Goal: Find specific page/section: Find specific page/section

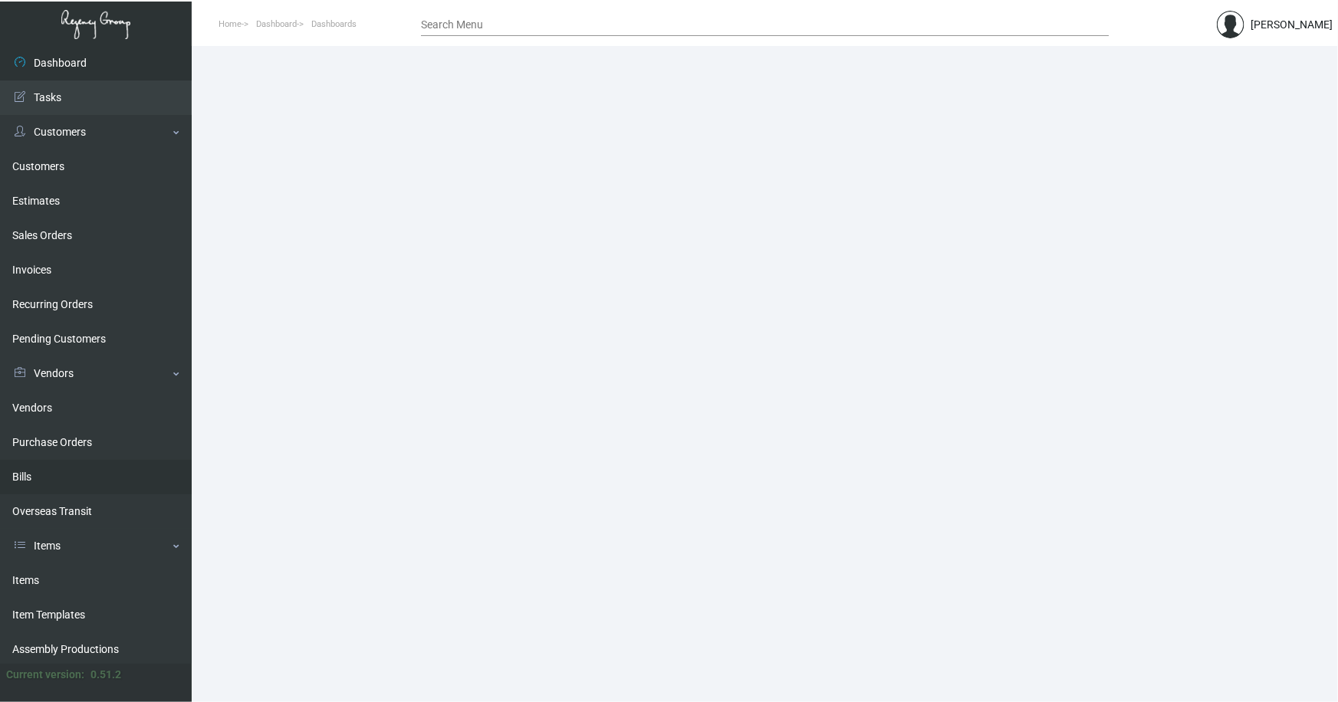
drag, startPoint x: 33, startPoint y: 573, endPoint x: 182, endPoint y: 468, distance: 182.5
click at [32, 573] on link "Items" at bounding box center [96, 580] width 192 height 34
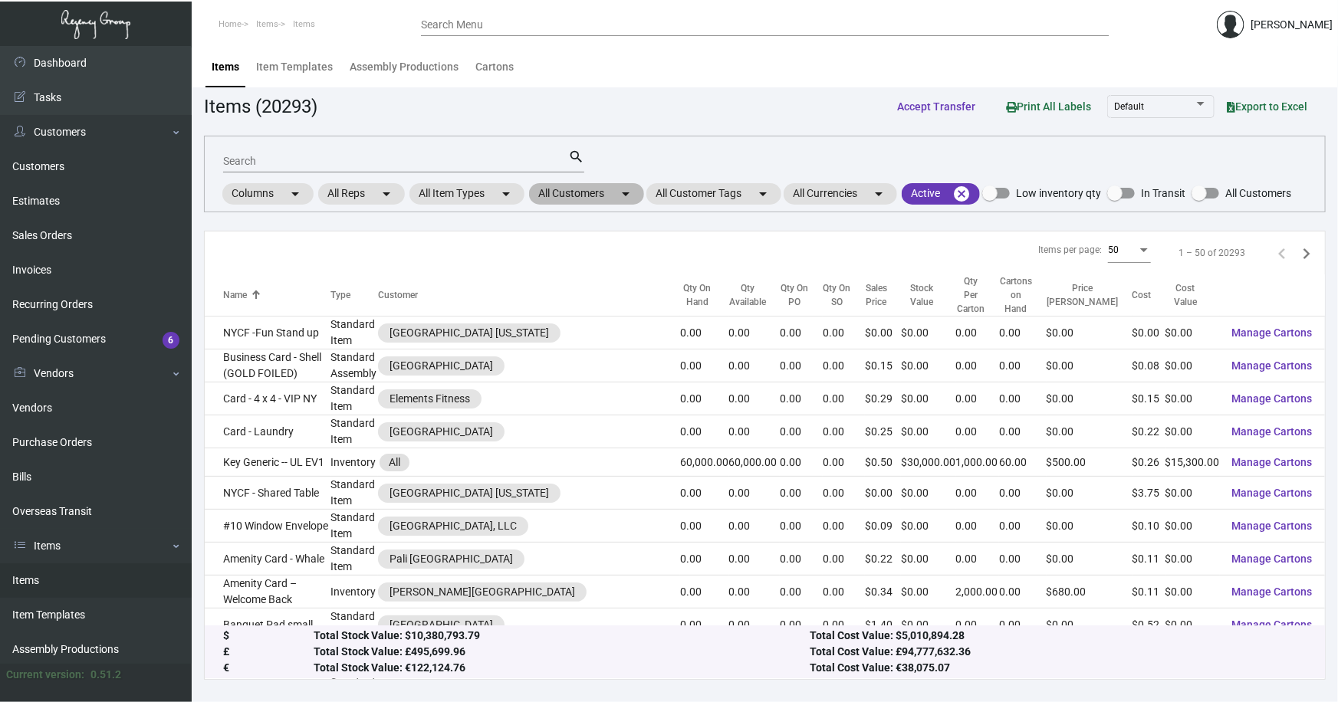
click at [564, 192] on mat-chip "All Customers arrow_drop_down" at bounding box center [586, 193] width 115 height 21
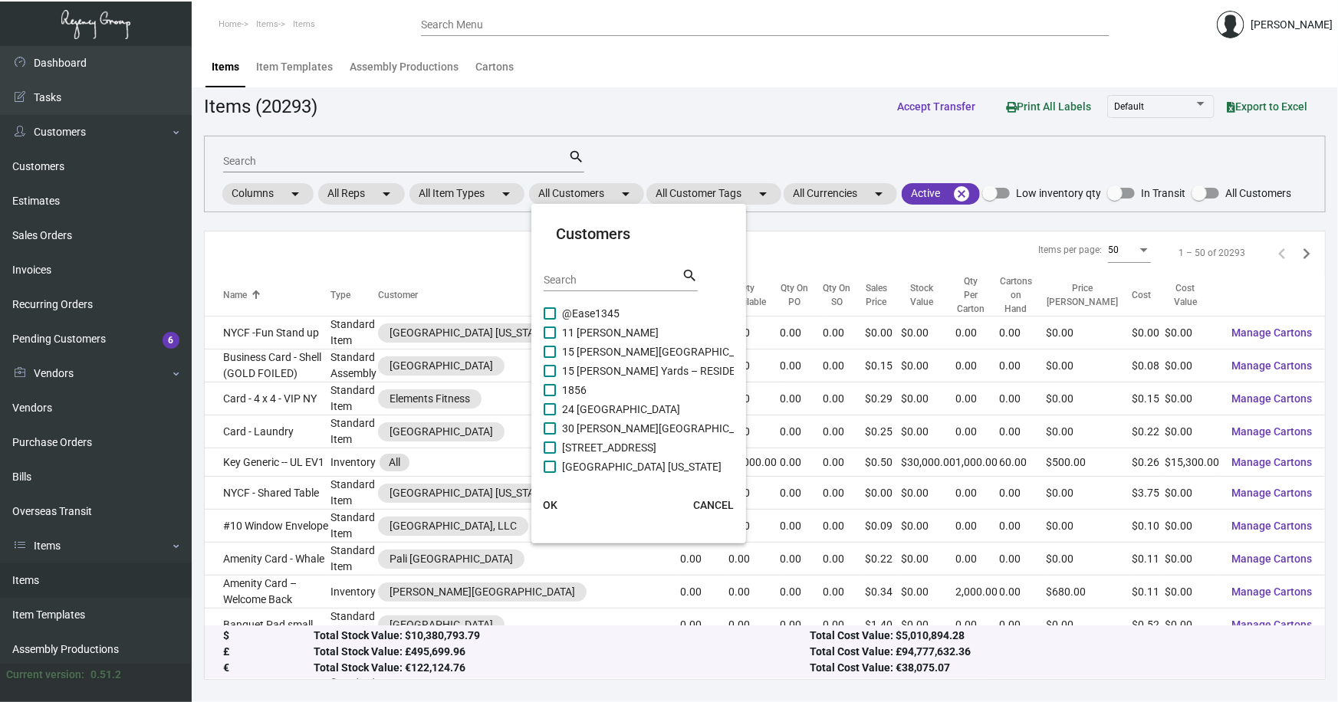
click at [583, 281] on input "Search" at bounding box center [612, 280] width 138 height 12
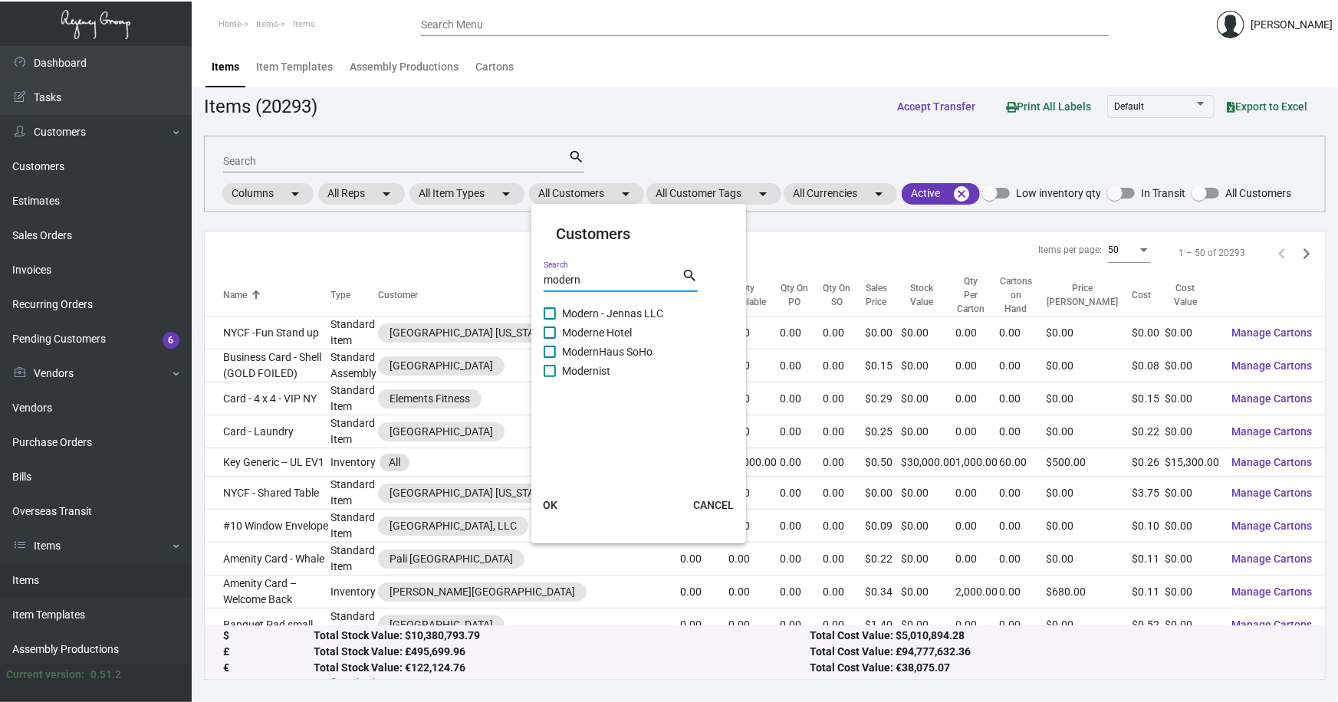
type input "modern"
click at [626, 352] on span "ModernHaus SoHo" at bounding box center [607, 352] width 90 height 18
click at [550, 358] on input "ModernHaus SoHo" at bounding box center [549, 358] width 1 height 1
checkbox input "true"
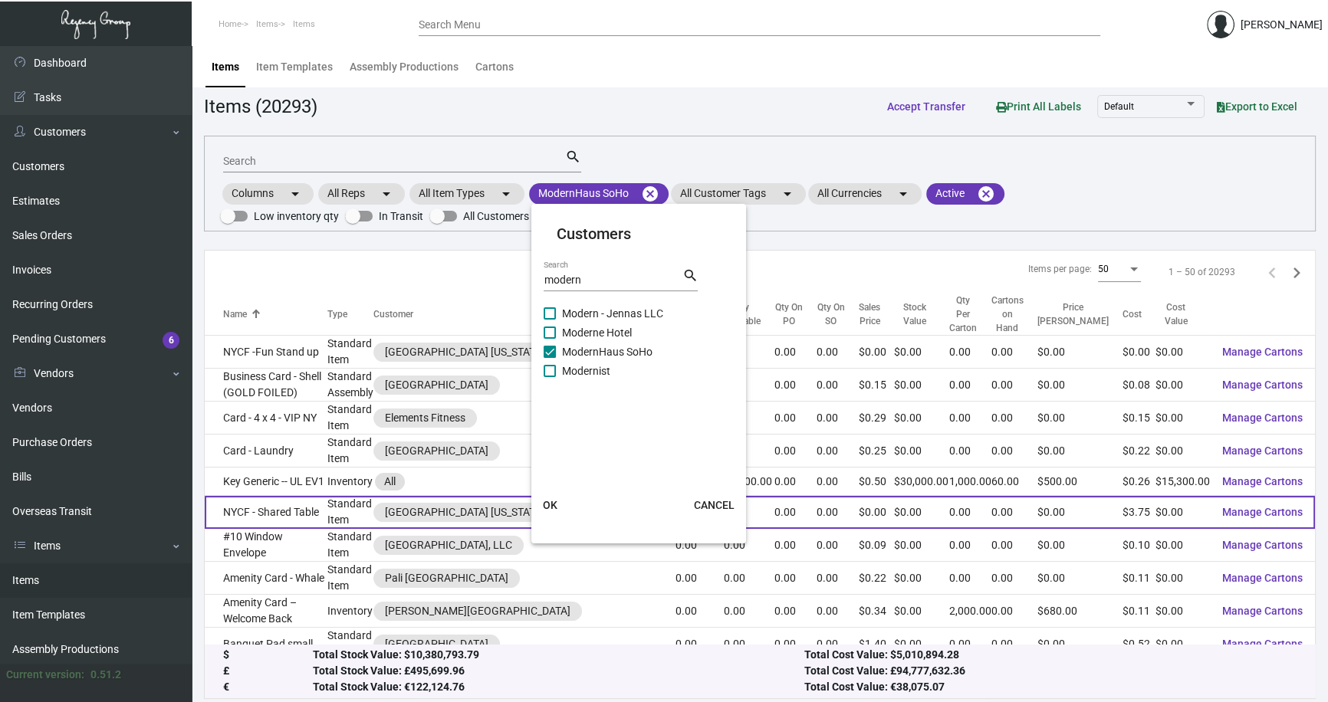
click at [550, 505] on span "OK" at bounding box center [550, 505] width 15 height 12
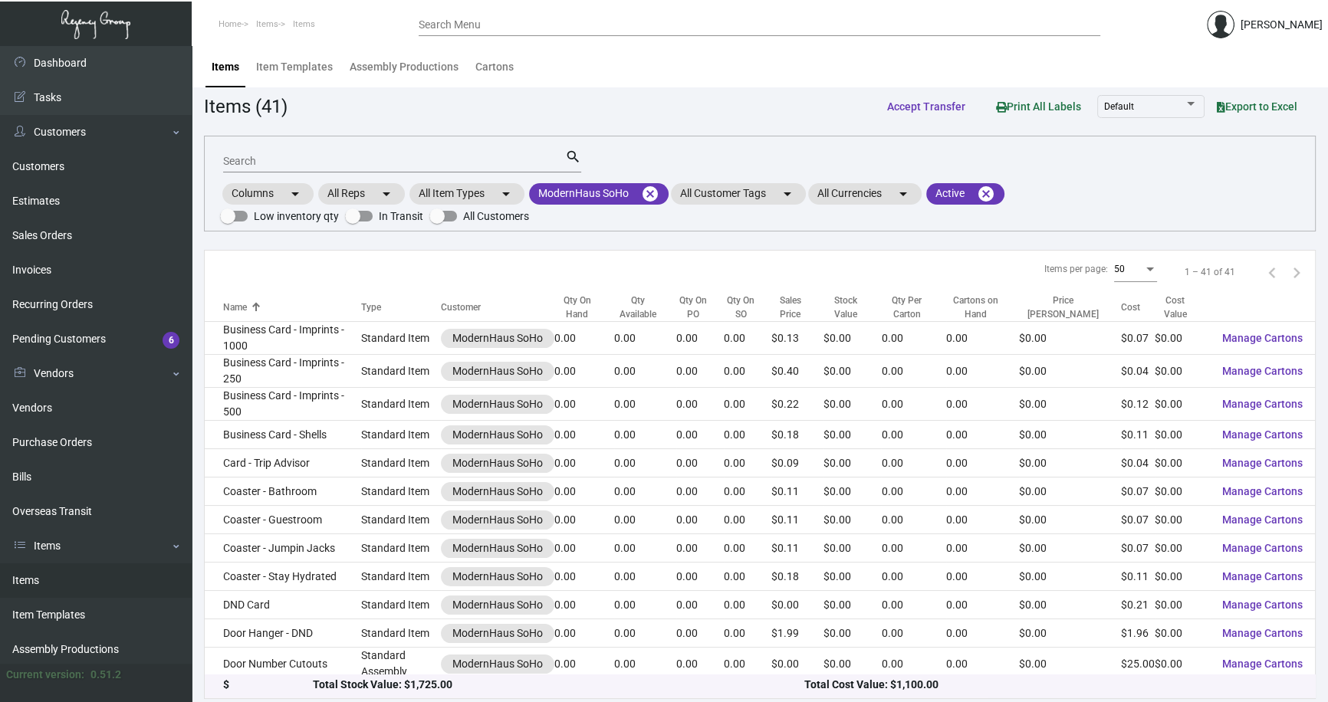
click at [270, 163] on input "Search" at bounding box center [394, 162] width 342 height 12
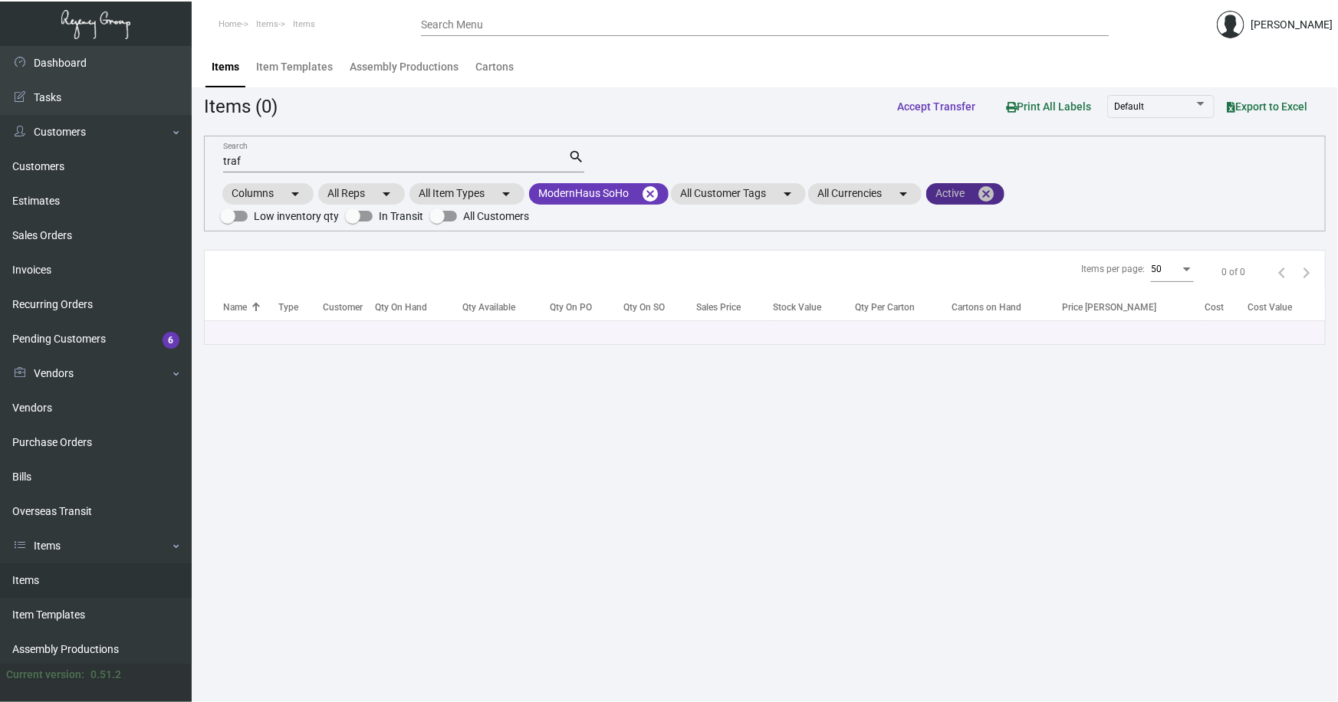
click at [989, 192] on mat-icon "cancel" at bounding box center [986, 194] width 18 height 18
drag, startPoint x: 234, startPoint y: 163, endPoint x: 170, endPoint y: 163, distance: 63.6
click at [170, 163] on div "Dashboard Dashboard Tasks Customers Customers Estimates Sales Orders Invoices R…" at bounding box center [669, 374] width 1338 height 656
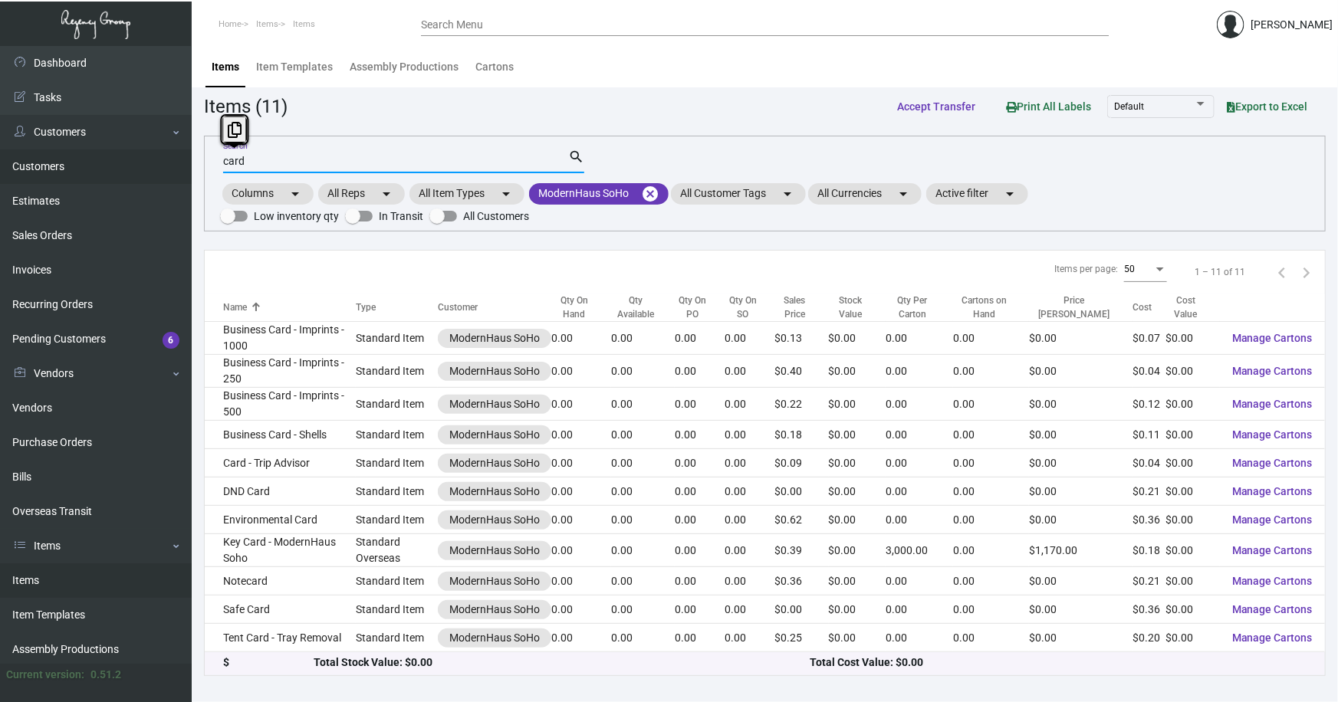
drag, startPoint x: 259, startPoint y: 163, endPoint x: 178, endPoint y: 163, distance: 81.3
click at [178, 163] on div "Dashboard Dashboard Tasks Customers Customers Estimates Sales Orders Invoices R…" at bounding box center [669, 374] width 1338 height 656
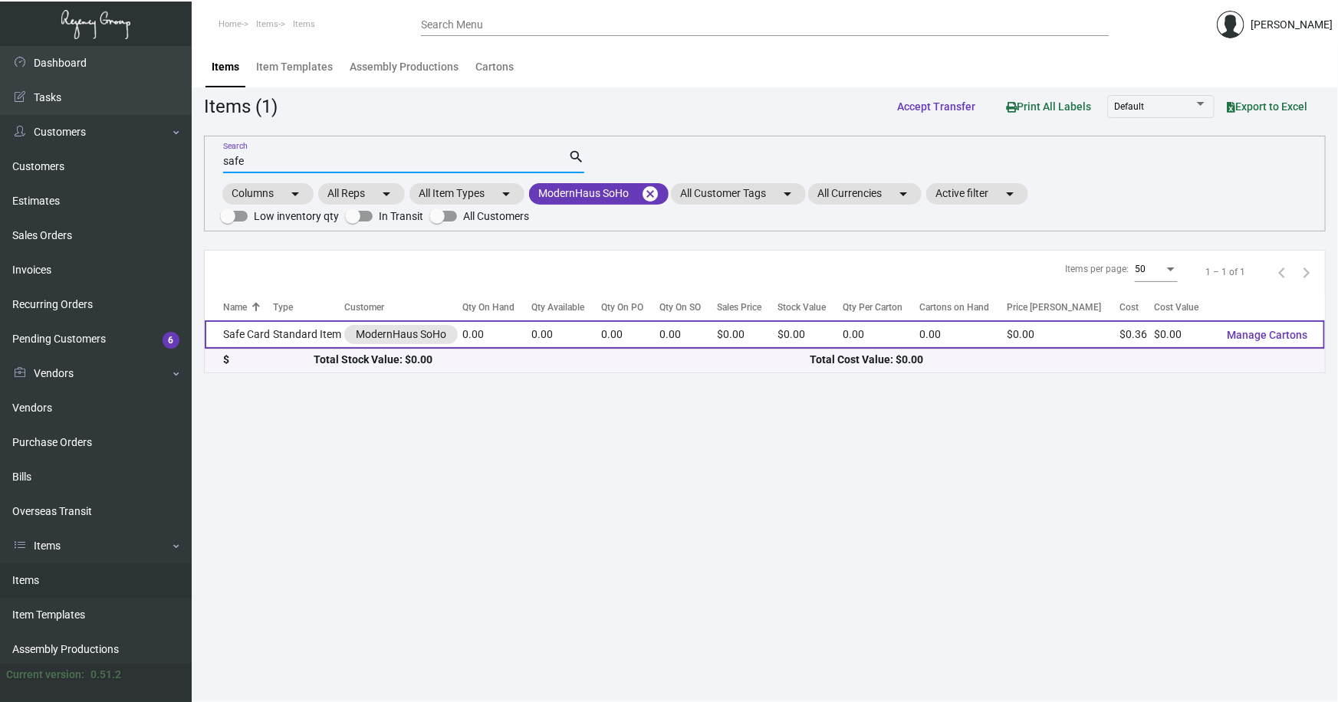
type input "safe"
click at [257, 333] on td "Safe Card" at bounding box center [239, 334] width 68 height 28
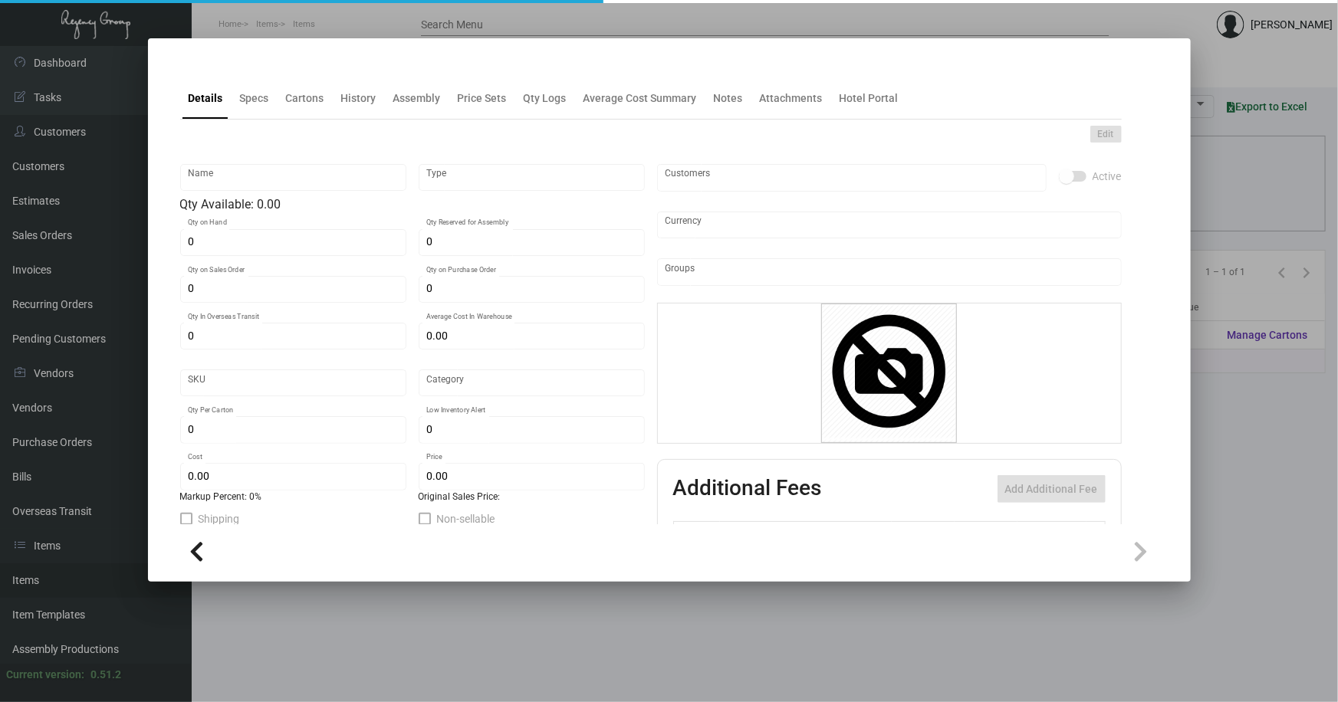
type input "Safe Card"
type input "Standard Item"
type input "$ 0.00"
type input "MDRNHAUS-Card-5"
type input "Standard"
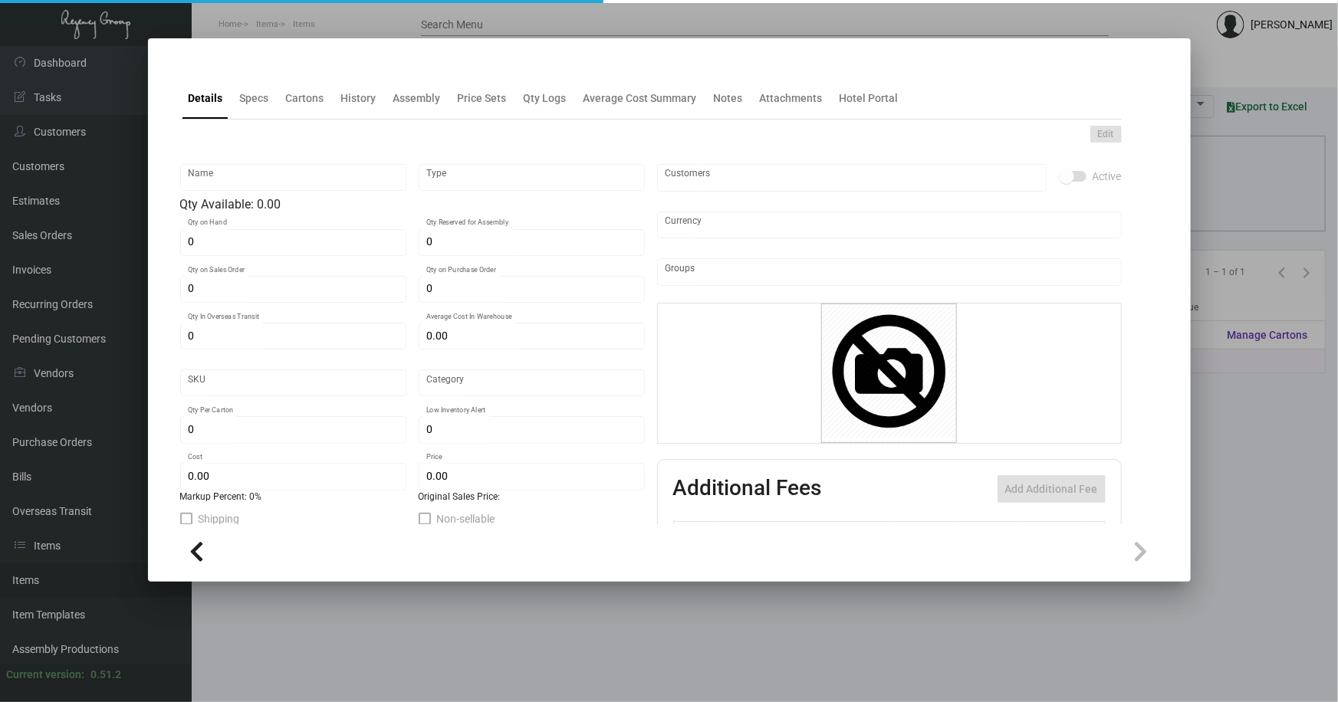
type input "$ 0.36"
type input "$ 0.00"
checkbox input "true"
type input "United States Dollar $"
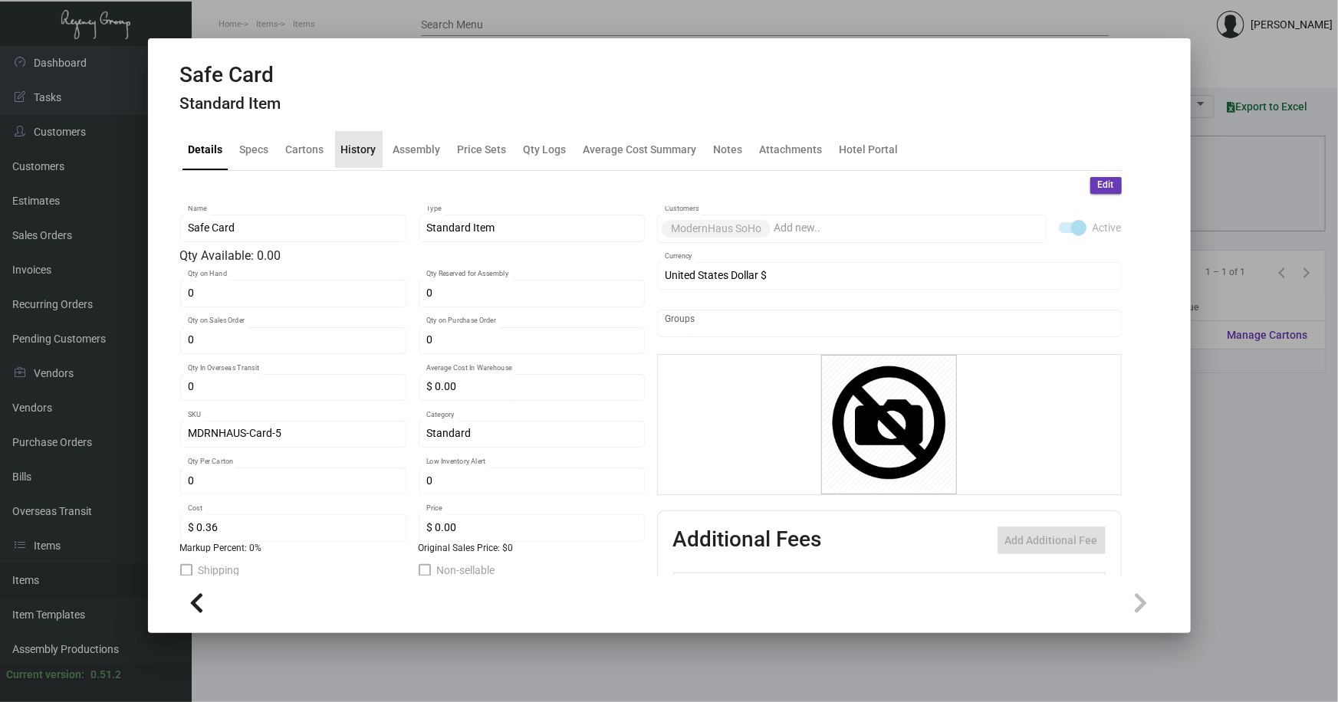
click at [363, 145] on div "History" at bounding box center [358, 149] width 35 height 16
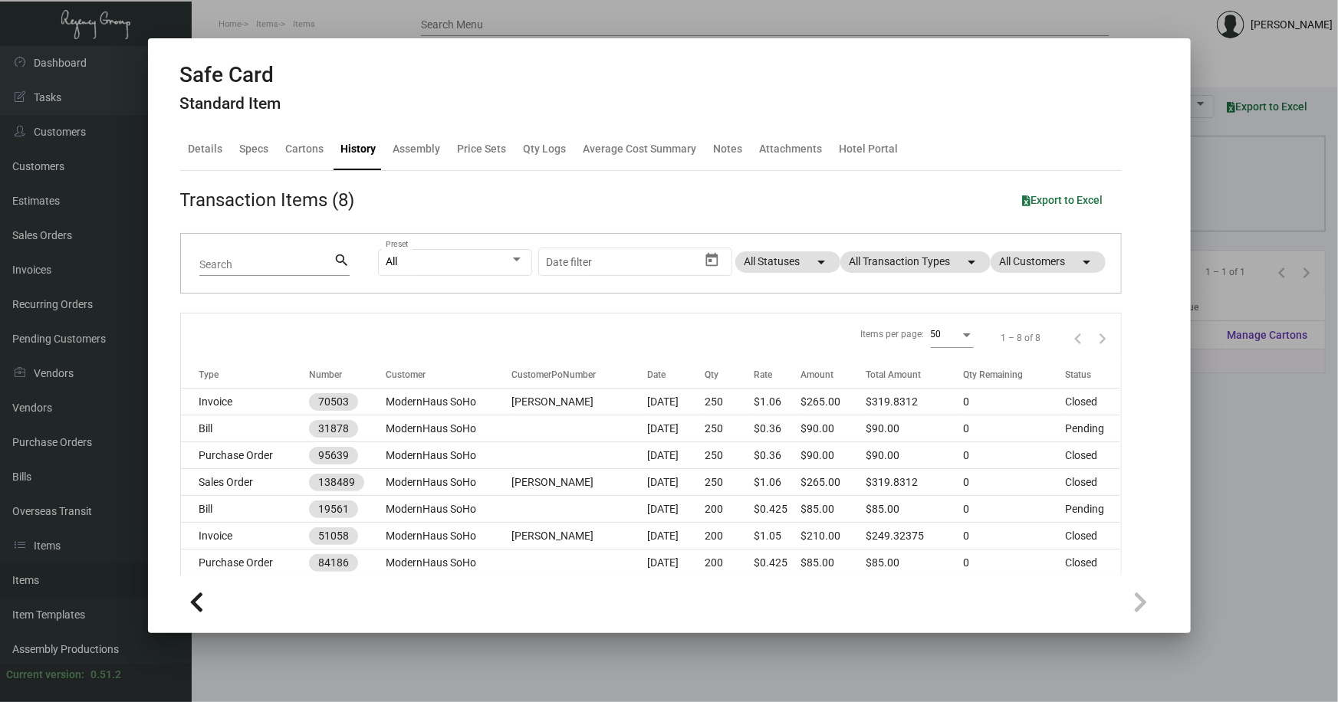
click at [1221, 409] on div at bounding box center [669, 351] width 1338 height 702
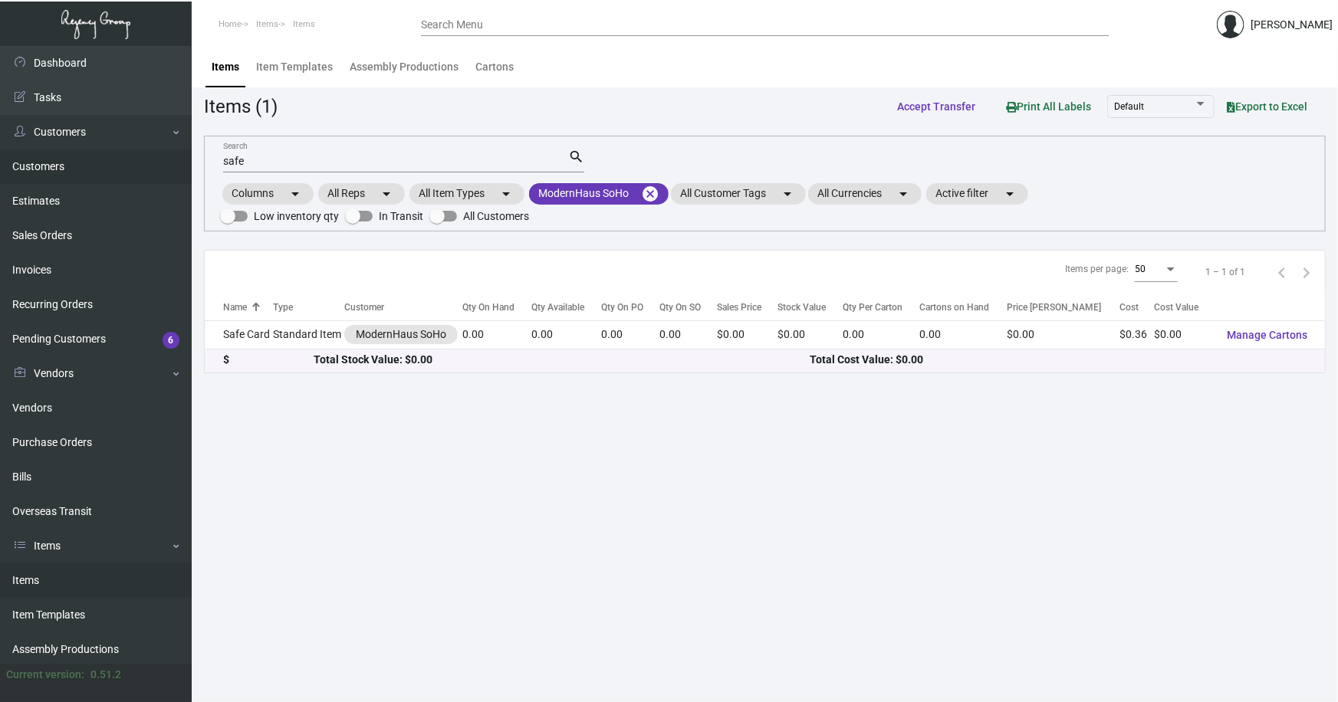
drag, startPoint x: 229, startPoint y: 161, endPoint x: 179, endPoint y: 161, distance: 49.8
click at [180, 161] on div "Dashboard Dashboard Tasks Customers Customers Estimates Sales Orders Invoices R…" at bounding box center [669, 374] width 1338 height 656
type input "card"
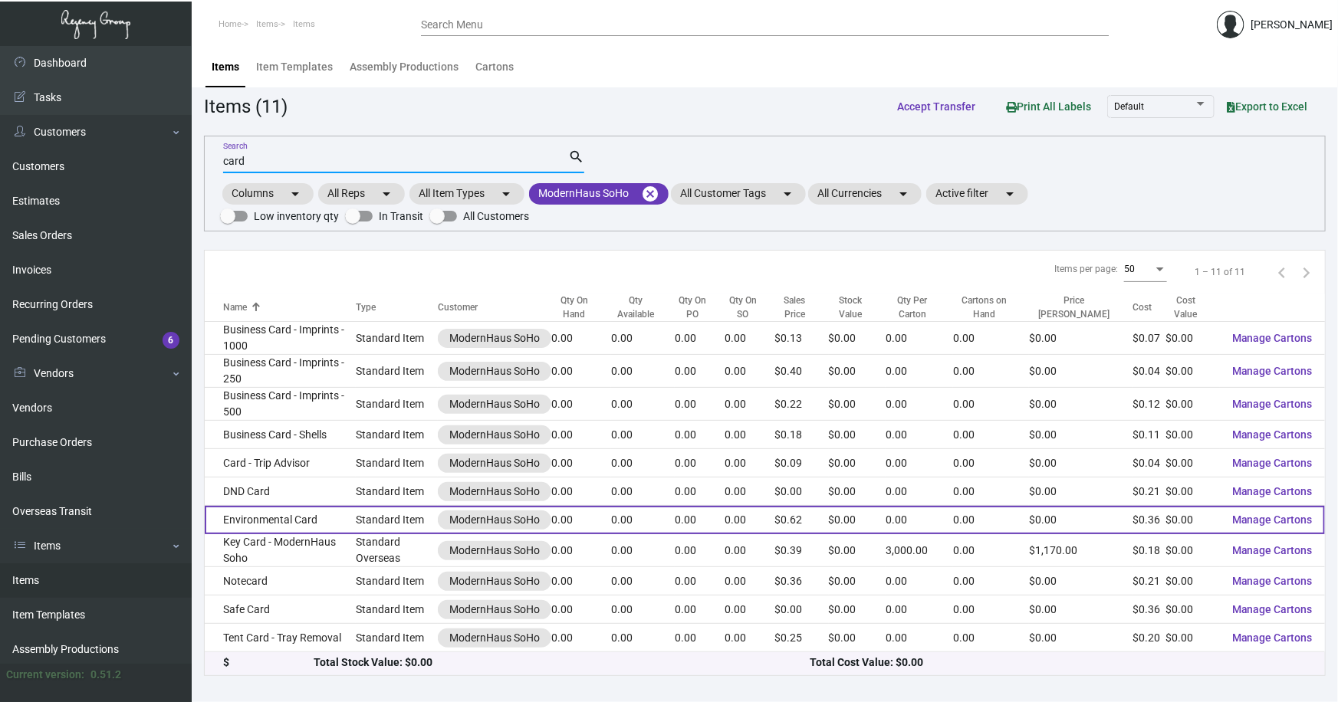
click at [275, 519] on td "Environmental Card" at bounding box center [280, 520] width 151 height 28
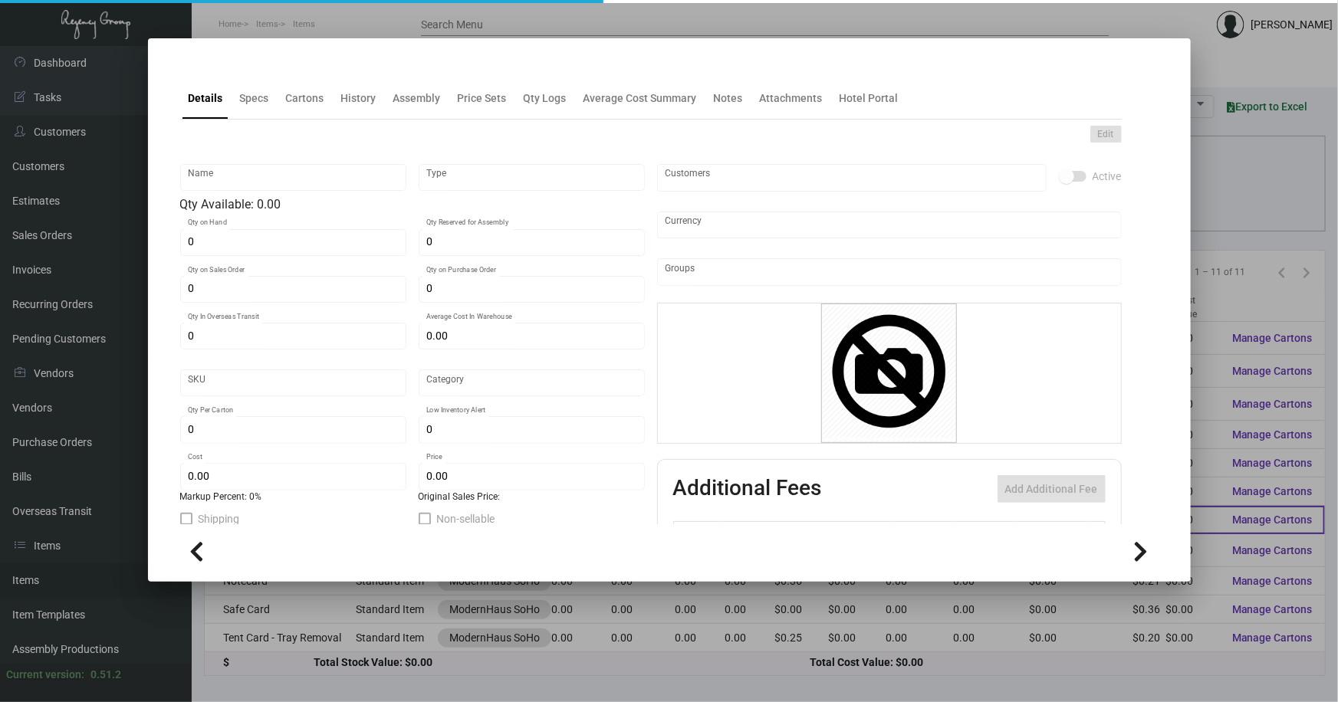
type input "Environmental Card"
type input "Standard Item"
type input "$ 0.00"
type input "Standard"
type input "$ 0.36356"
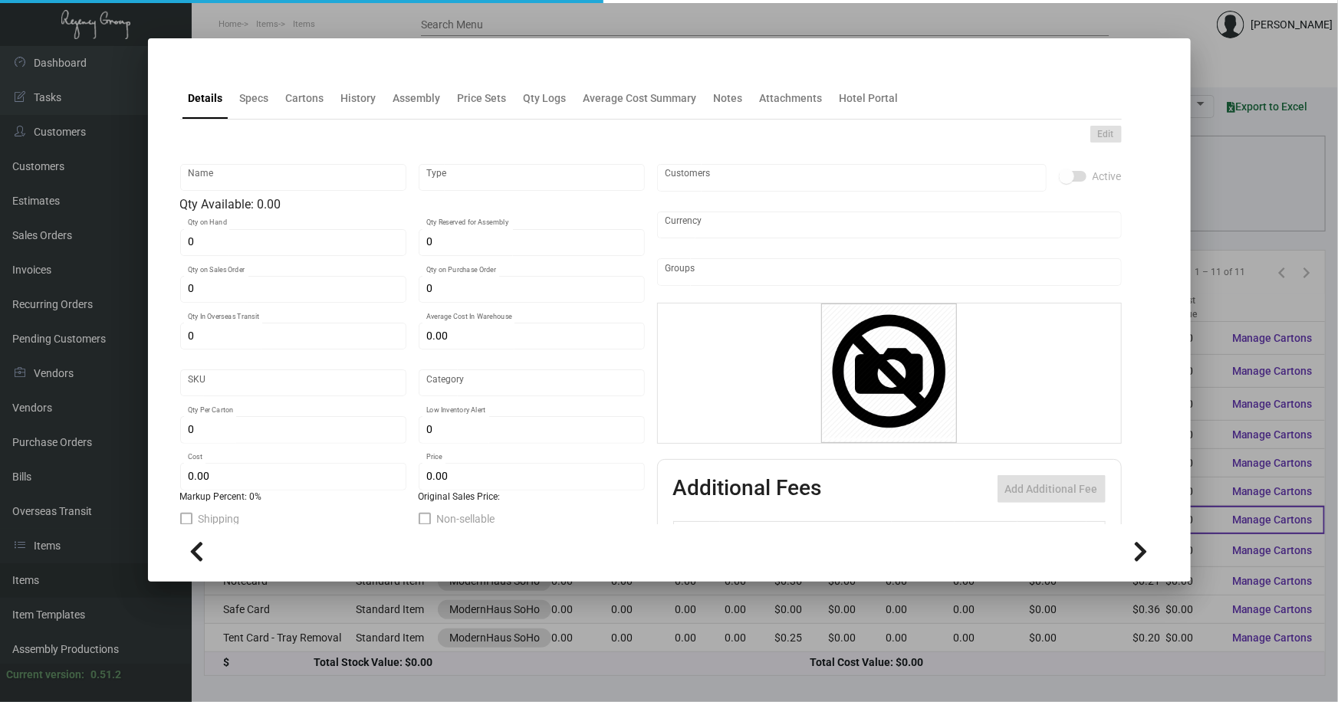
type input "$ 0.62"
checkbox input "true"
type input "United States Dollar $"
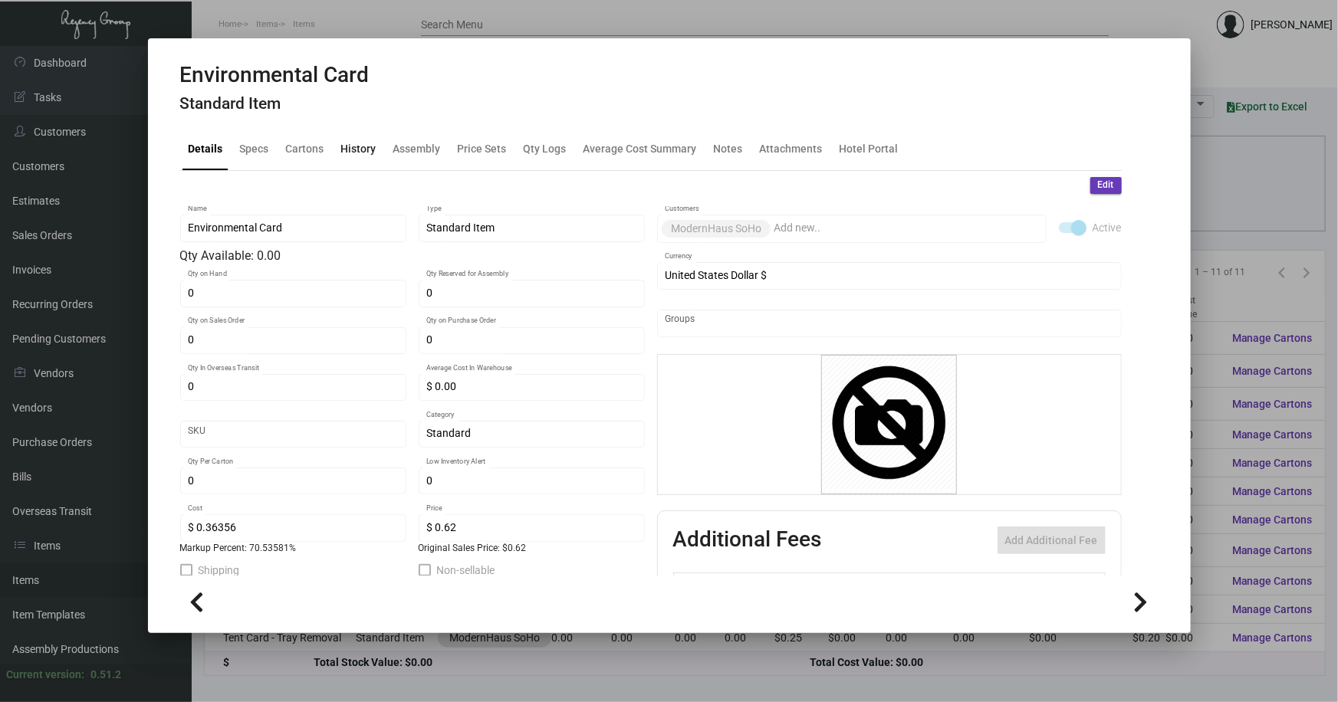
click at [361, 145] on div "History" at bounding box center [358, 149] width 35 height 16
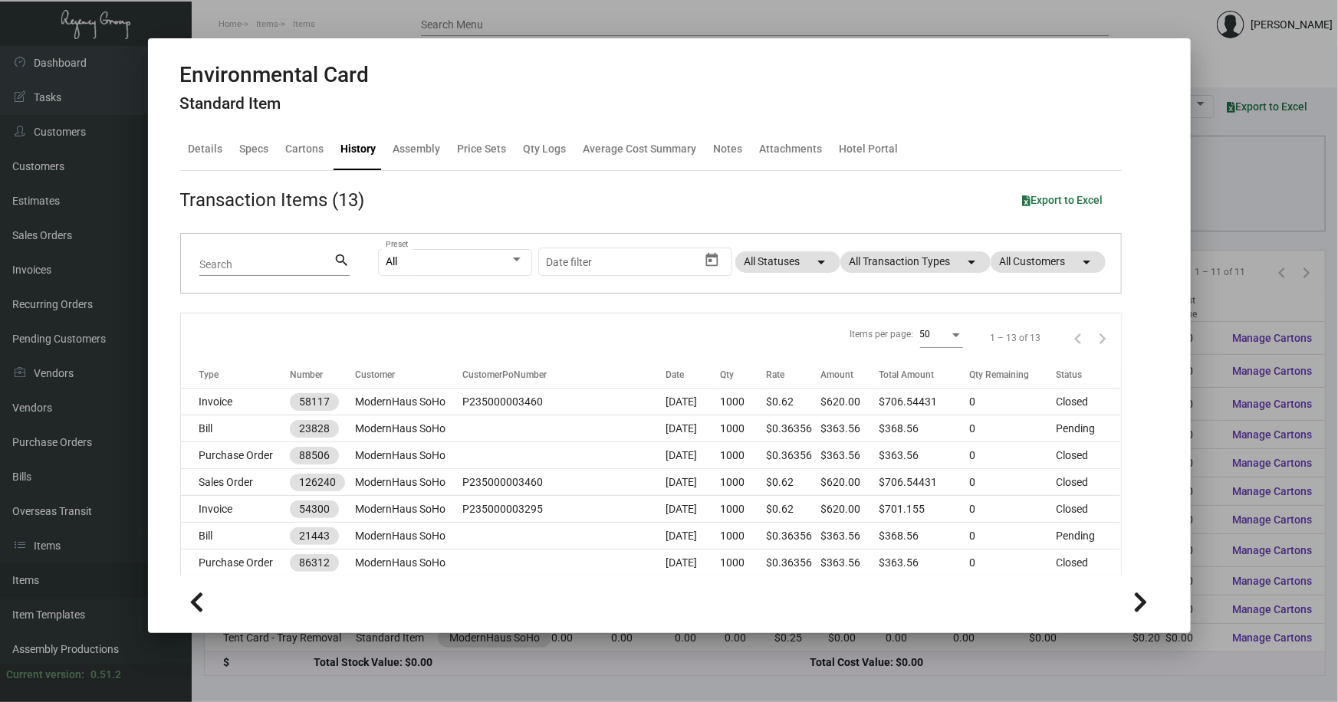
drag, startPoint x: 1203, startPoint y: 183, endPoint x: 1313, endPoint y: 9, distance: 206.1
click at [1206, 177] on div at bounding box center [669, 351] width 1338 height 702
